Goal: Task Accomplishment & Management: Use online tool/utility

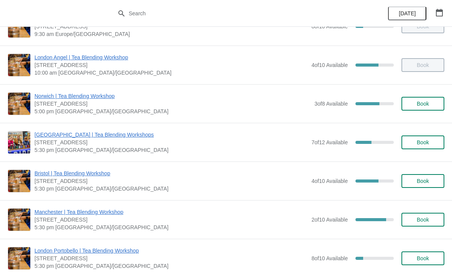
scroll to position [64, 0]
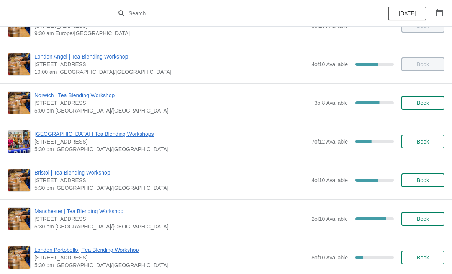
click at [415, 187] on button "Book" at bounding box center [422, 180] width 43 height 14
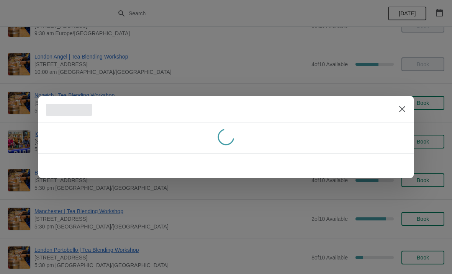
click at [399, 111] on icon "Close" at bounding box center [402, 109] width 8 height 8
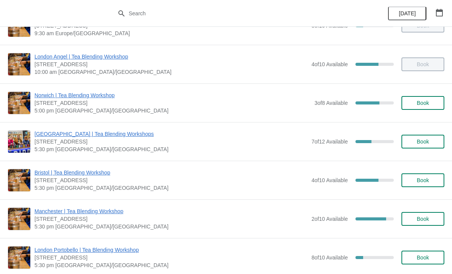
click at [54, 175] on span "Bristol | Tea Blending Workshop" at bounding box center [170, 173] width 273 height 8
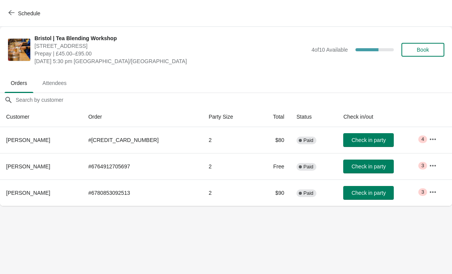
click at [426, 140] on button "button" at bounding box center [433, 139] width 14 height 14
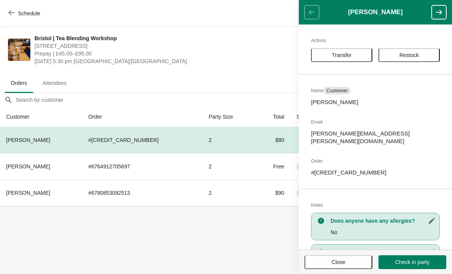
click at [245, 60] on span "Sunday, September 14, 2025 | 5:30 pm Europe/London" at bounding box center [170, 61] width 273 height 8
click at [320, 260] on span "Close" at bounding box center [338, 262] width 54 height 6
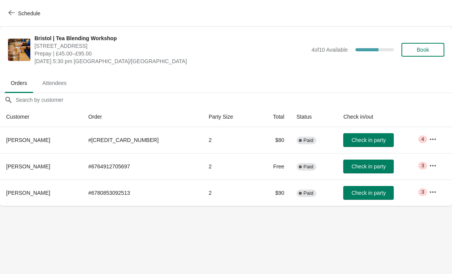
click at [393, 239] on body "Schedule Bristol | Tea Blending Workshop 73 Park Street, Bristol, BS1 5PB Prepa…" at bounding box center [226, 137] width 452 height 274
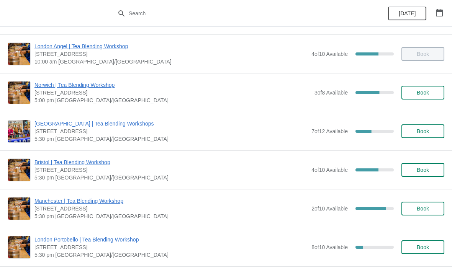
scroll to position [113, 0]
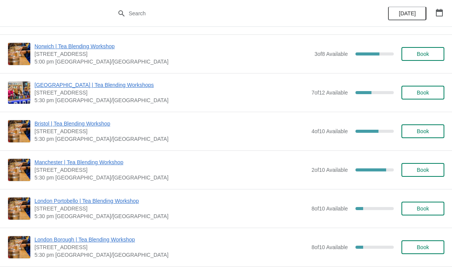
click at [58, 126] on span "Bristol | Tea Blending Workshop" at bounding box center [170, 124] width 273 height 8
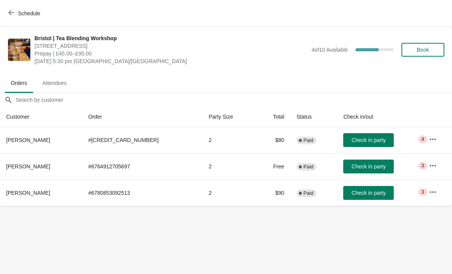
click at [54, 87] on span "Attendees" at bounding box center [54, 83] width 36 height 14
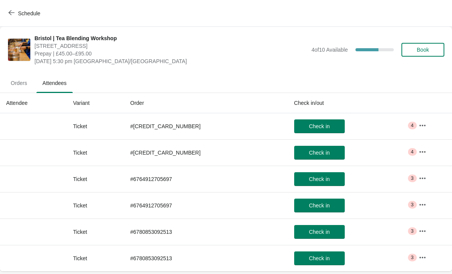
click at [14, 84] on span "Orders" at bounding box center [19, 83] width 29 height 14
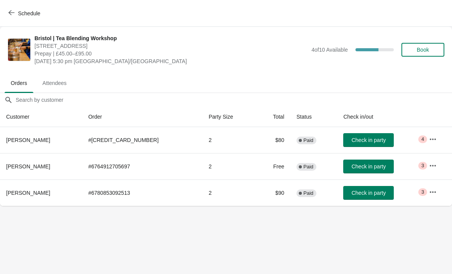
click at [433, 135] on icon "button" at bounding box center [433, 139] width 8 height 8
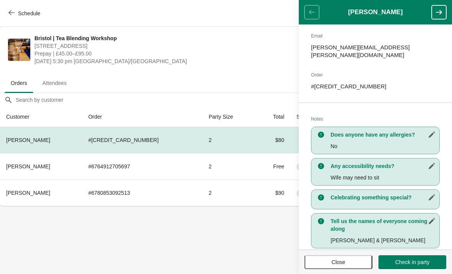
scroll to position [89, 0]
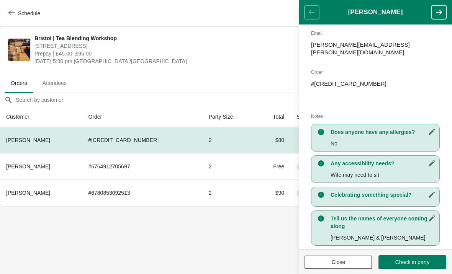
click at [395, 260] on span "Check in party" at bounding box center [412, 262] width 34 height 6
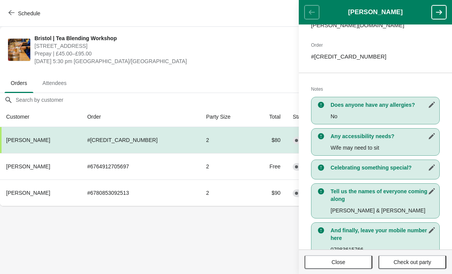
scroll to position [116, 0]
click at [225, 243] on body "Schedule Bristol | Tea Blending Workshop 73 Park Street, Bristol, BS1 5PB Prepa…" at bounding box center [226, 137] width 452 height 274
click at [435, 13] on icon "button" at bounding box center [439, 12] width 8 height 8
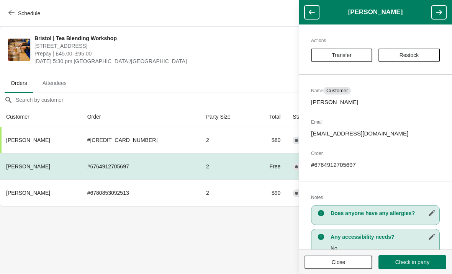
click at [233, 56] on span "Prepay | £45.00–£95.00" at bounding box center [170, 54] width 273 height 8
click at [395, 268] on button "Check in party" at bounding box center [412, 262] width 68 height 14
click at [220, 59] on span "Sunday, September 14, 2025 | 5:30 pm Europe/London" at bounding box center [170, 61] width 273 height 8
click at [326, 264] on span "Close" at bounding box center [338, 262] width 54 height 6
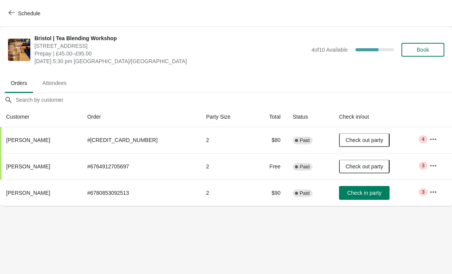
click at [328, 220] on body "Schedule Bristol | Tea Blending Workshop 73 Park Street, Bristol, BS1 5PB Prepa…" at bounding box center [226, 137] width 452 height 274
click at [361, 194] on span "Check in party" at bounding box center [364, 193] width 34 height 6
